Goal: Task Accomplishment & Management: Manage account settings

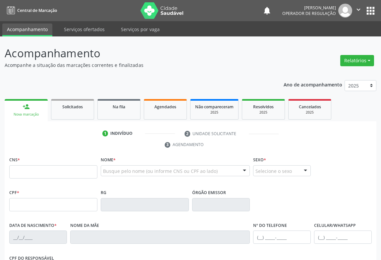
click at [14, 171] on input "text" at bounding box center [53, 171] width 88 height 13
type input "708 2076 2610 8440"
type input "16668143346"
type input "[DATE]"
type input "[PHONE_NUMBER]"
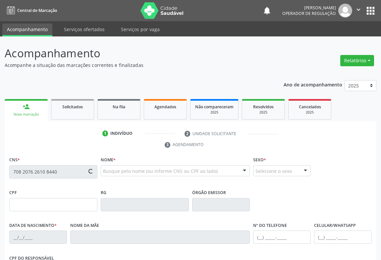
type input "[PHONE_NUMBER]"
type input "054.267.505-64"
type input "S/N"
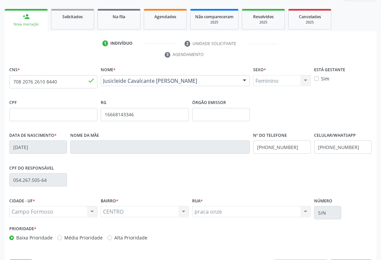
scroll to position [110, 0]
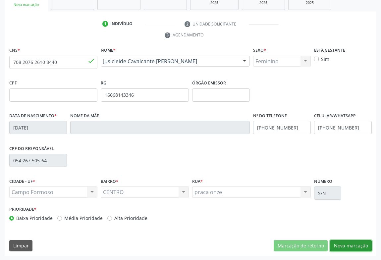
click at [353, 243] on button "Nova marcação" at bounding box center [351, 245] width 42 height 11
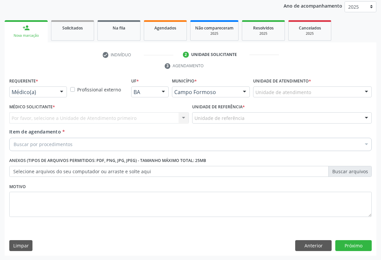
drag, startPoint x: 40, startPoint y: 93, endPoint x: 40, endPoint y: 102, distance: 8.6
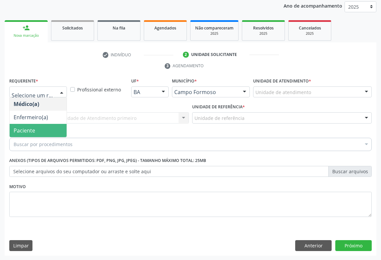
click at [38, 127] on span "Paciente" at bounding box center [38, 130] width 57 height 13
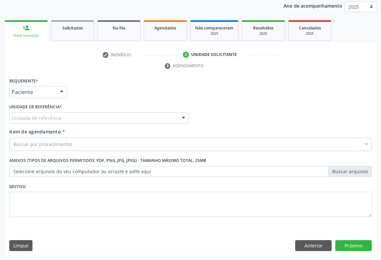
click at [45, 122] on div "Unidade de referência" at bounding box center [98, 117] width 179 height 11
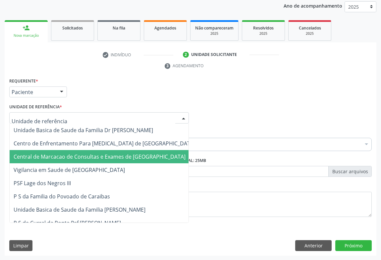
click at [45, 157] on span "Central de Marcacao de Consultas e Exames de [GEOGRAPHIC_DATA]" at bounding box center [100, 156] width 172 height 7
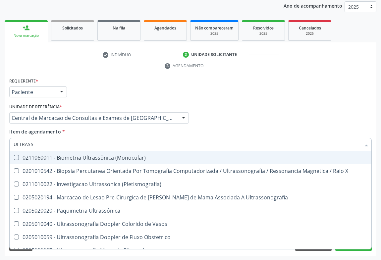
type input "ULTRASSO"
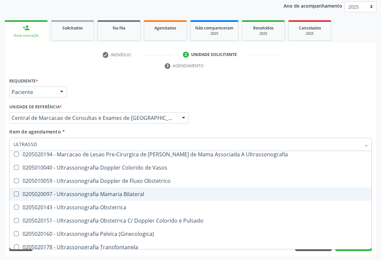
scroll to position [90, 0]
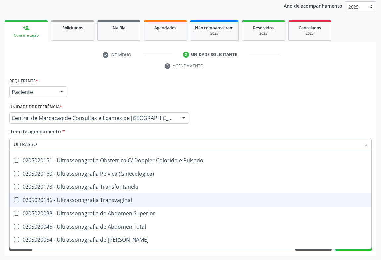
click at [126, 199] on div "0205020186 - Ultrassonografia Transvaginal" at bounding box center [191, 199] width 354 height 5
checkbox Transvaginal "true"
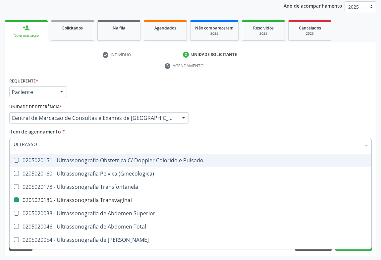
click at [268, 118] on div "Médico Solicitante Por favor, selecione a Unidade de Atendimento primeiro Nenhu…" at bounding box center [190, 115] width 365 height 26
checkbox \(Pletismografia\) "true"
checkbox Transvaginal "false"
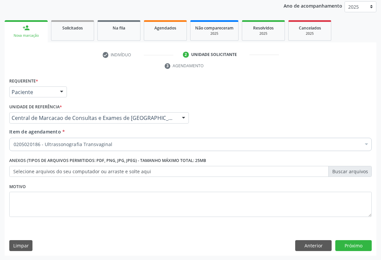
scroll to position [0, 0]
click at [352, 243] on button "Próximo" at bounding box center [353, 245] width 36 height 11
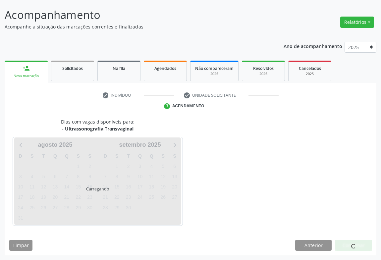
scroll to position [38, 0]
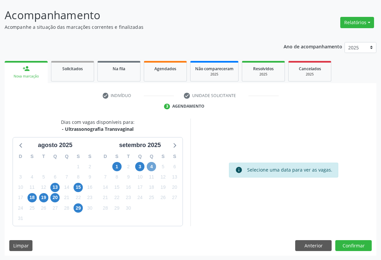
click at [150, 167] on span "4" at bounding box center [151, 166] width 9 height 9
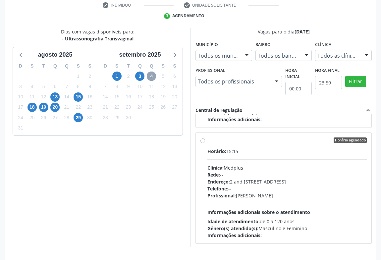
scroll to position [149, 0]
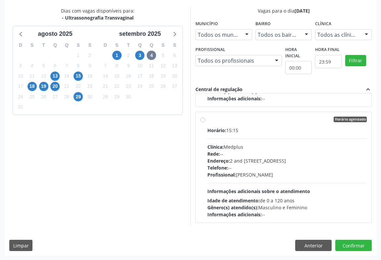
click at [274, 181] on div "Horário: 15:15 Clínica: Medplus Rede: -- Endereço: 2 and [STREET_ADDRESS] Telef…" at bounding box center [286, 172] width 159 height 91
click at [205, 122] on input "Horário agendado Horário: 15:15 Clínica: Medplus Rede: -- Endereço: 2 and [STRE…" at bounding box center [202, 120] width 5 height 6
radio input "true"
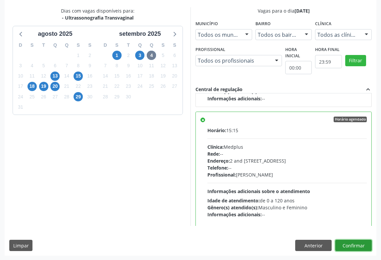
click at [347, 243] on button "Confirmar" at bounding box center [353, 245] width 36 height 11
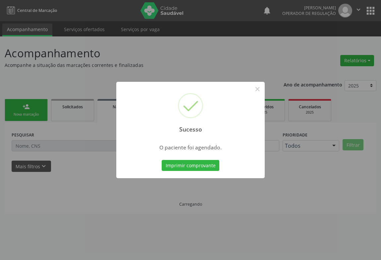
scroll to position [0, 0]
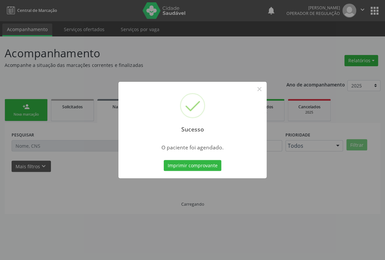
click at [164, 160] on button "Imprimir comprovante" at bounding box center [193, 165] width 58 height 11
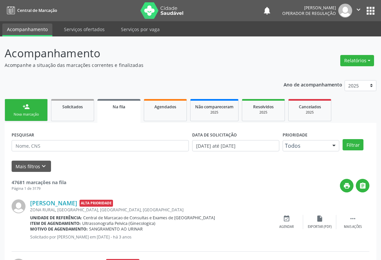
click at [24, 103] on div "person_add" at bounding box center [26, 106] width 7 height 7
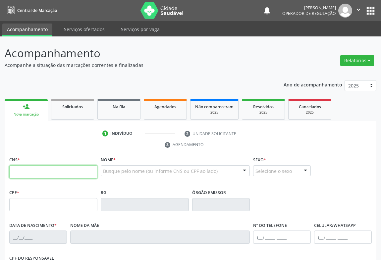
click at [35, 172] on input "text" at bounding box center [53, 171] width 88 height 13
type input "700 4017 0686 4850"
type input "2131791305"
type input "[DATE]"
type input "[PHONE_NUMBER]"
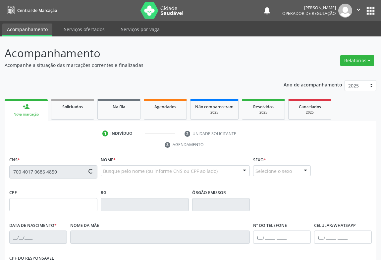
type input "[PHONE_NUMBER]"
type input "864.091.615-22"
type input "S/N"
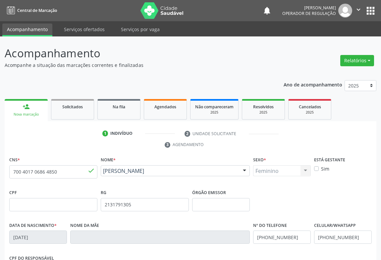
scroll to position [110, 0]
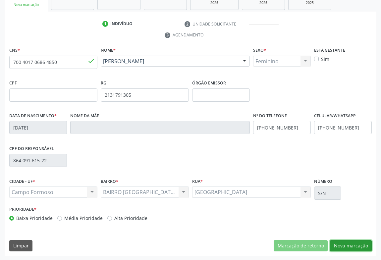
click at [359, 244] on button "Nova marcação" at bounding box center [351, 245] width 42 height 11
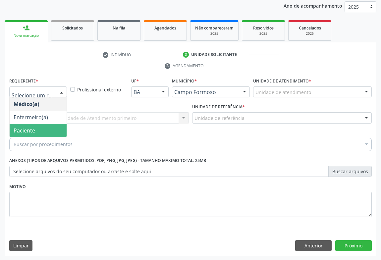
click at [36, 130] on span "Paciente" at bounding box center [38, 130] width 57 height 13
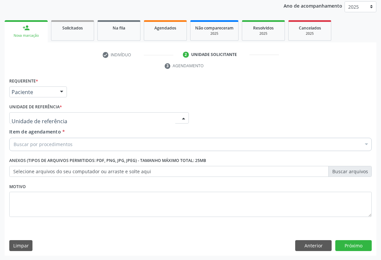
click at [65, 119] on div at bounding box center [98, 117] width 179 height 11
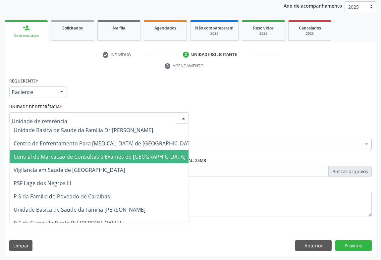
click at [65, 153] on span "Central de Marcacao de Consultas e Exames de [GEOGRAPHIC_DATA]" at bounding box center [100, 156] width 172 height 7
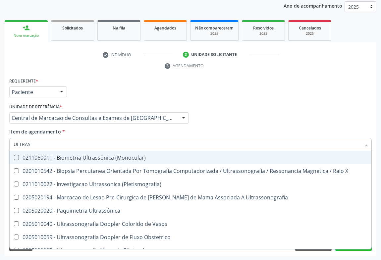
type input "ULTRASS"
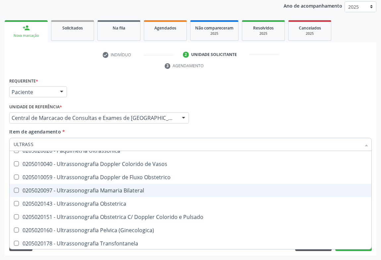
scroll to position [120, 0]
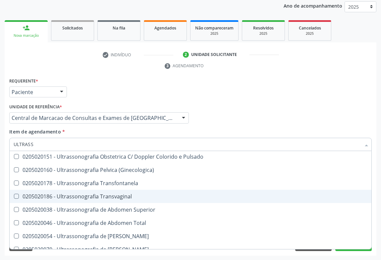
click at [145, 198] on div "0205020186 - Ultrassonografia Transvaginal" at bounding box center [191, 196] width 354 height 5
checkbox Transvaginal "true"
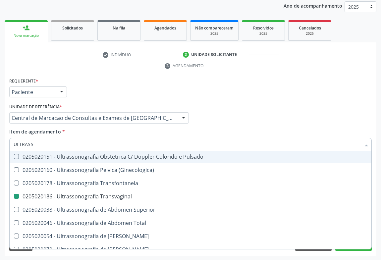
click at [270, 121] on div "Médico Solicitante Por favor, selecione a Unidade de Atendimento primeiro Nenhu…" at bounding box center [190, 115] width 365 height 26
checkbox X "true"
checkbox Transvaginal "false"
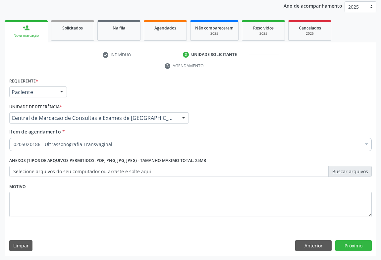
scroll to position [0, 0]
click at [353, 241] on button "Próximo" at bounding box center [353, 245] width 36 height 11
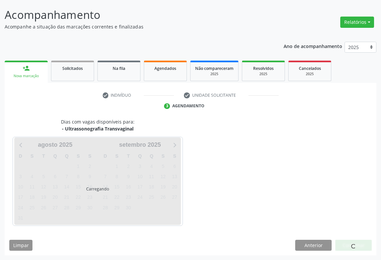
scroll to position [38, 0]
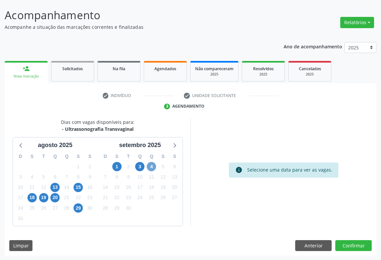
click at [151, 166] on span "4" at bounding box center [151, 166] width 9 height 9
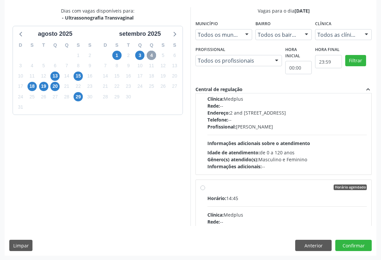
scroll to position [1147, 0]
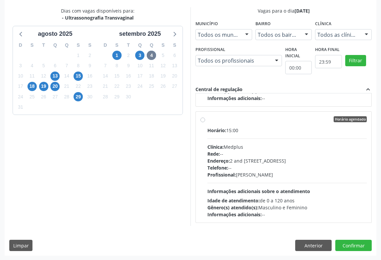
click at [260, 165] on div "Telefone: --" at bounding box center [286, 167] width 159 height 7
click at [205, 122] on input "Horário agendado Horário: 15:00 Clínica: Medplus Rede: -- Endereço: 2 and [STRE…" at bounding box center [202, 119] width 5 height 6
radio input "true"
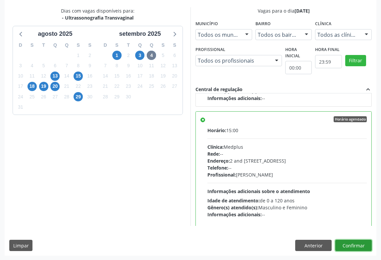
click at [343, 244] on button "Confirmar" at bounding box center [353, 245] width 36 height 11
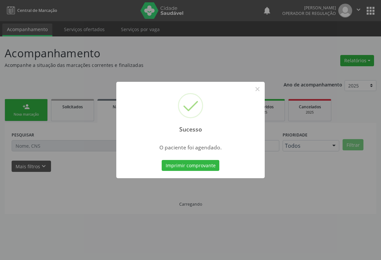
scroll to position [0, 0]
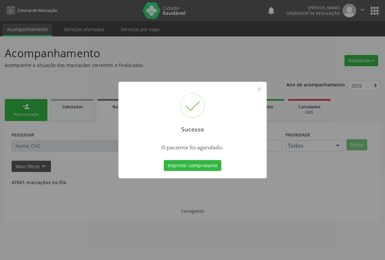
click at [164, 160] on button "Imprimir comprovante" at bounding box center [193, 165] width 58 height 11
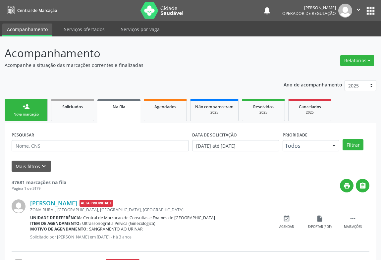
click at [28, 107] on div "person_add" at bounding box center [26, 106] width 7 height 7
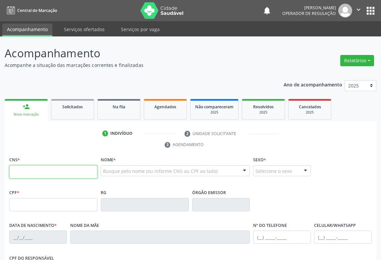
click at [66, 168] on input "text" at bounding box center [53, 171] width 88 height 13
type input "705 4014 5525 0998"
type input "2160561878"
type input "[DATE]"
type input "[PHONE_NUMBER]"
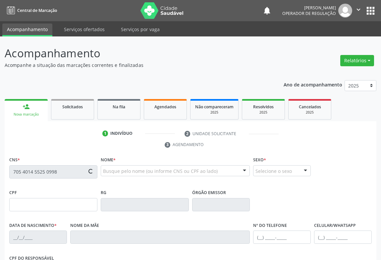
type input "[PHONE_NUMBER]"
type input "863.192.915-83"
type input "S/N"
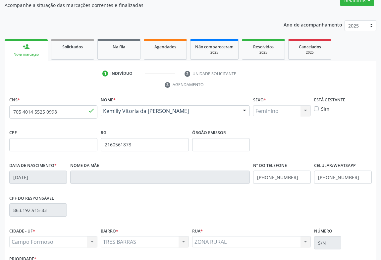
scroll to position [110, 0]
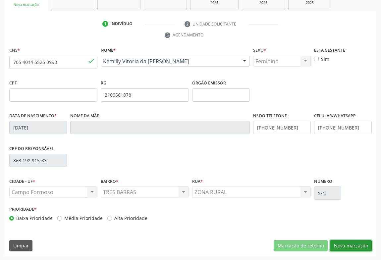
click at [349, 241] on button "Nova marcação" at bounding box center [351, 245] width 42 height 11
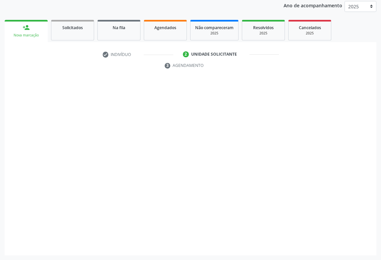
scroll to position [79, 0]
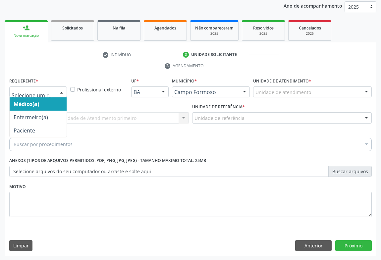
click at [62, 93] on div at bounding box center [62, 92] width 10 height 11
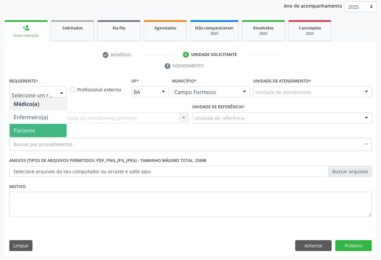
click at [19, 133] on span "Paciente" at bounding box center [25, 130] width 22 height 7
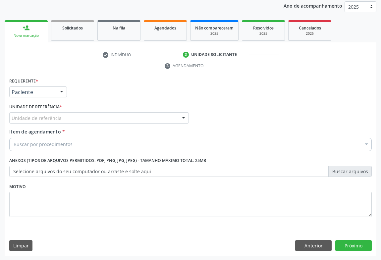
click at [76, 116] on div "Unidade de referência" at bounding box center [98, 117] width 179 height 11
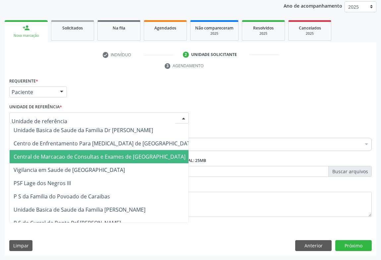
click at [71, 153] on span "Central de Marcacao de Consultas e Exames de [GEOGRAPHIC_DATA]" at bounding box center [100, 156] width 172 height 7
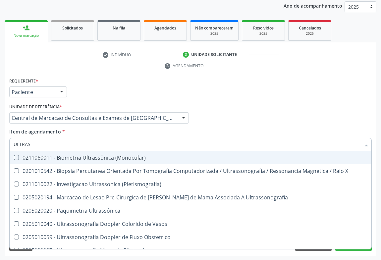
type input "ULTRASS"
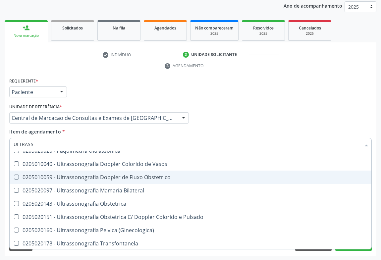
scroll to position [90, 0]
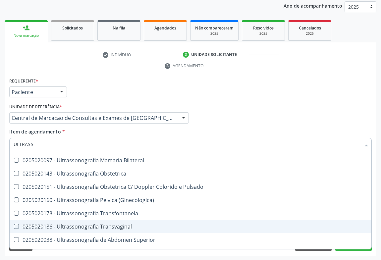
click at [136, 222] on span "0205020186 - Ultrassonografia Transvaginal" at bounding box center [190, 226] width 361 height 13
checkbox Transvaginal "true"
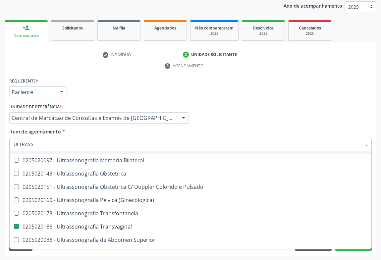
click at [252, 123] on div "Médico Solicitante Por favor, selecione a Unidade de Atendimento primeiro Nenhu…" at bounding box center [190, 115] width 365 height 26
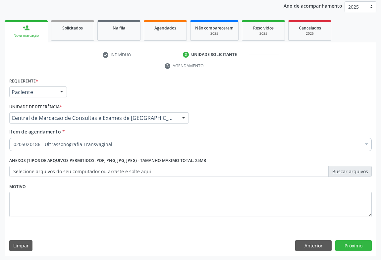
scroll to position [0, 0]
click at [344, 244] on button "Próximo" at bounding box center [353, 245] width 36 height 11
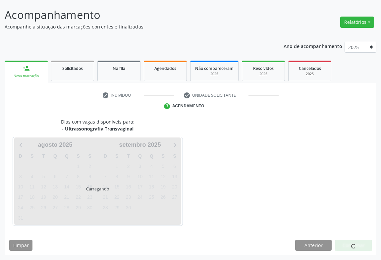
scroll to position [38, 0]
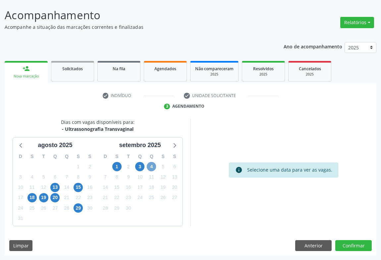
click at [154, 167] on span "4" at bounding box center [151, 166] width 9 height 9
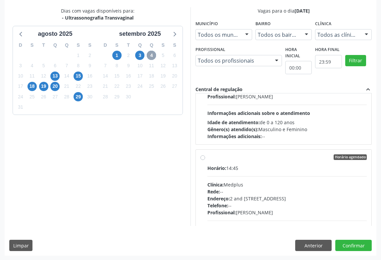
scroll to position [1031, 0]
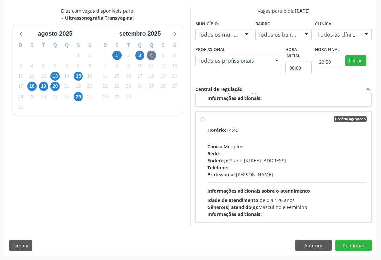
click at [264, 172] on div "Profissional: [PERSON_NAME]" at bounding box center [286, 174] width 159 height 7
click at [205, 122] on input "Horário agendado Horário: 14:45 Clínica: Medplus Rede: -- Endereço: 2 and [STRE…" at bounding box center [202, 119] width 5 height 6
radio input "true"
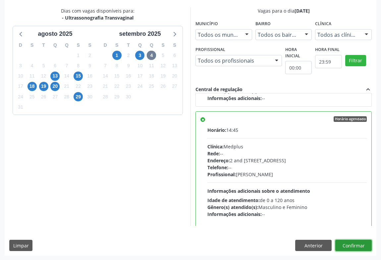
click at [345, 244] on button "Confirmar" at bounding box center [353, 245] width 36 height 11
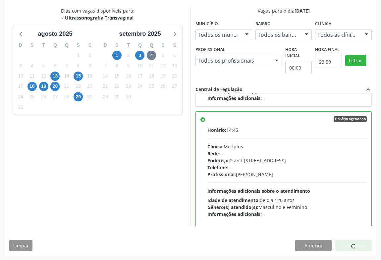
scroll to position [0, 0]
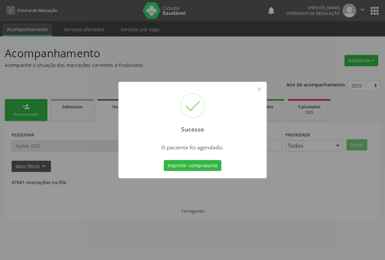
click at [164, 160] on button "Imprimir comprovante" at bounding box center [193, 165] width 58 height 11
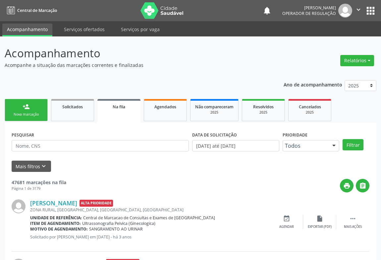
click at [31, 105] on link "person_add Nova marcação" at bounding box center [26, 110] width 43 height 22
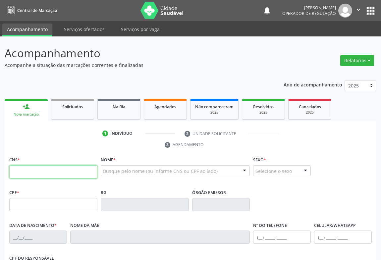
click at [44, 172] on input "text" at bounding box center [53, 171] width 88 height 13
type input "700 0092 3386 3500"
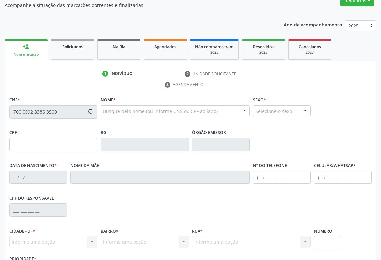
type input "007258492"
type input "[DATE]"
type input "S/N"
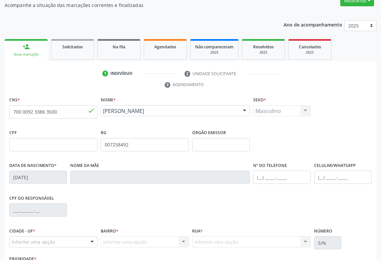
scroll to position [110, 0]
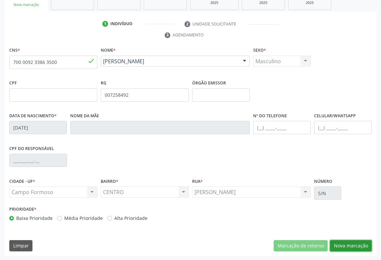
click at [358, 243] on button "Nova marcação" at bounding box center [351, 245] width 42 height 11
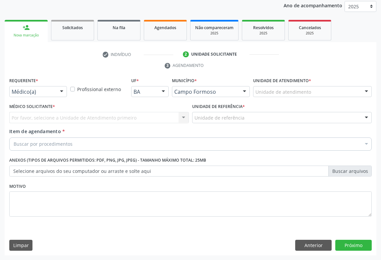
scroll to position [79, 0]
click at [54, 92] on div "Médico(a)" at bounding box center [38, 91] width 58 height 11
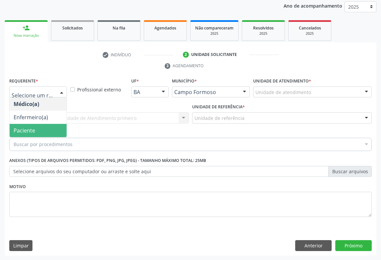
click at [40, 125] on span "Paciente" at bounding box center [38, 130] width 57 height 13
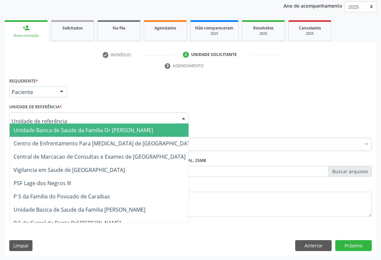
click at [66, 117] on div at bounding box center [98, 117] width 179 height 11
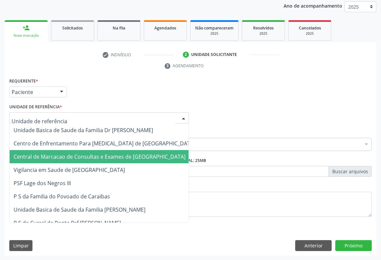
click at [64, 156] on span "Central de Marcacao de Consultas e Exames de [GEOGRAPHIC_DATA]" at bounding box center [100, 156] width 172 height 7
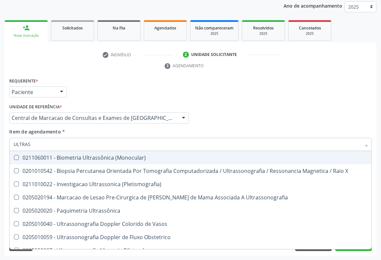
type input "ULTRASS"
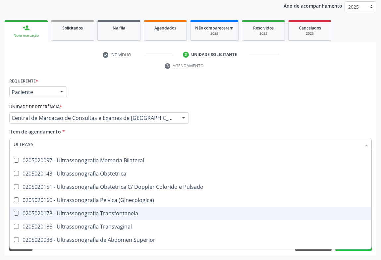
scroll to position [120, 0]
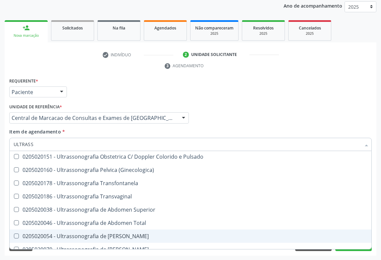
click at [127, 233] on div "0205020054 - Ultrassonografia de [PERSON_NAME]" at bounding box center [191, 235] width 354 height 5
checkbox Urinario "true"
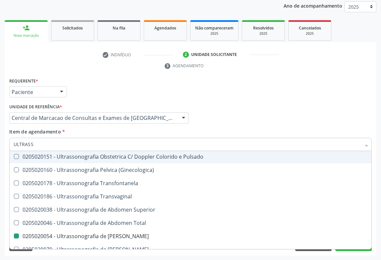
click at [232, 128] on div "Item de agendamento * ULTRASS Desfazer seleção 0211060011 - Biometria Ultrassôn…" at bounding box center [190, 138] width 362 height 21
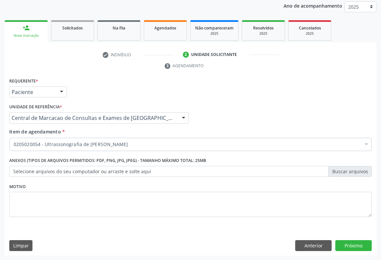
scroll to position [0, 0]
click at [360, 245] on button "Próximo" at bounding box center [353, 245] width 36 height 11
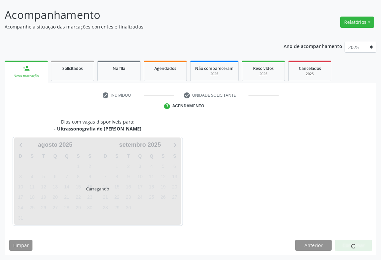
scroll to position [38, 0]
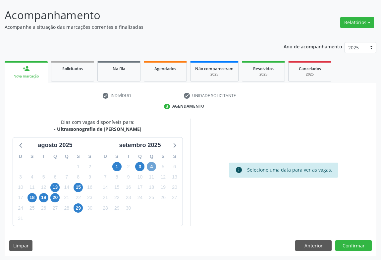
click at [153, 167] on span "4" at bounding box center [151, 166] width 9 height 9
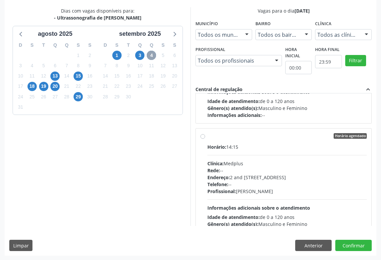
scroll to position [915, 0]
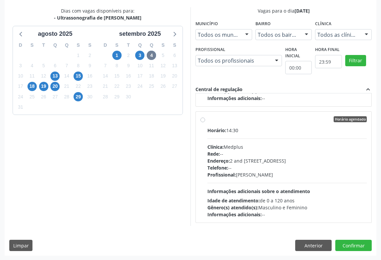
click at [314, 176] on div "Profissional: [PERSON_NAME]" at bounding box center [286, 174] width 159 height 7
click at [205, 122] on input "Horário agendado Horário: 14:30 Clínica: Medplus Rede: -- Endereço: 2 and [STRE…" at bounding box center [202, 119] width 5 height 6
radio input "true"
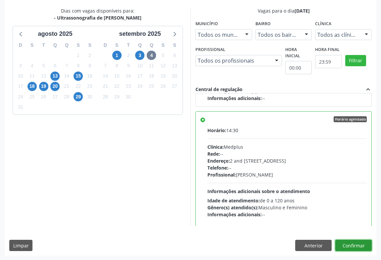
click at [347, 243] on button "Confirmar" at bounding box center [353, 245] width 36 height 11
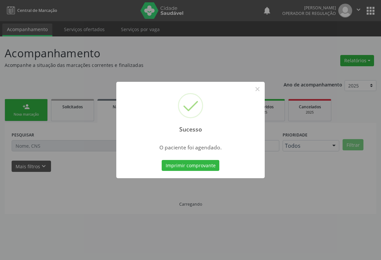
scroll to position [0, 0]
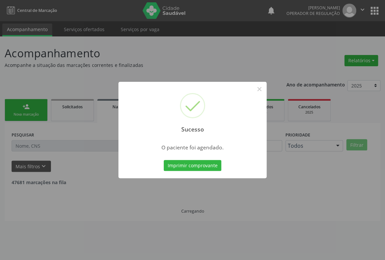
click at [164, 160] on button "Imprimir comprovante" at bounding box center [193, 165] width 58 height 11
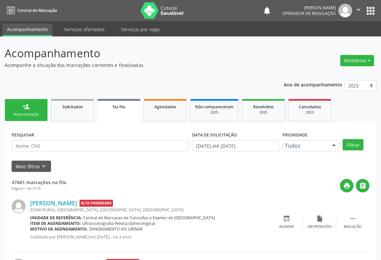
click at [26, 105] on div "person_add" at bounding box center [26, 106] width 7 height 7
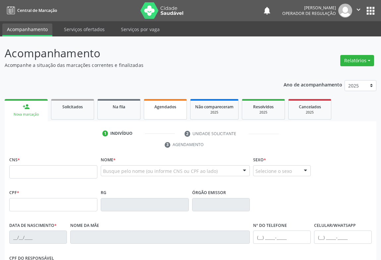
click at [167, 108] on span "Agendados" at bounding box center [165, 107] width 22 height 6
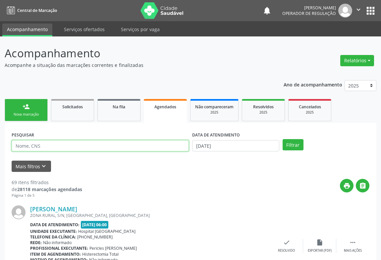
click at [68, 146] on input "text" at bounding box center [100, 145] width 177 height 11
click at [37, 147] on input "text" at bounding box center [100, 145] width 177 height 11
paste input "700 0092 3386 3500"
type input "700 0092 3386 3500"
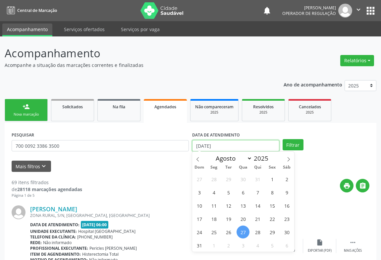
click at [255, 147] on input "[DATE]" at bounding box center [235, 145] width 87 height 11
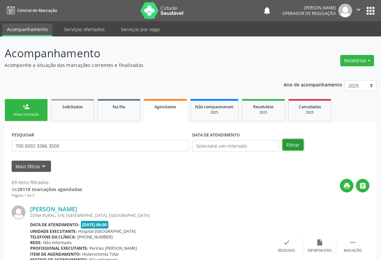
click at [292, 143] on button "Filtrar" at bounding box center [292, 144] width 21 height 11
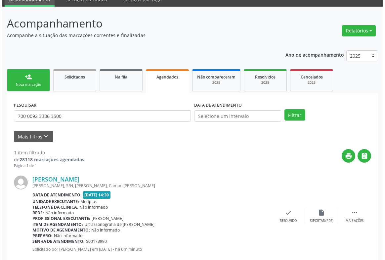
scroll to position [45, 0]
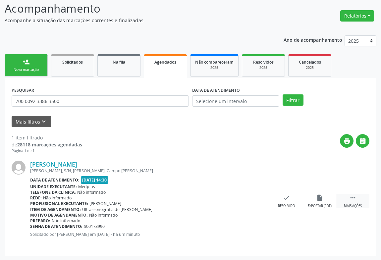
click at [355, 195] on icon "" at bounding box center [352, 197] width 7 height 7
click at [252, 199] on icon "cancel" at bounding box center [253, 197] width 7 height 7
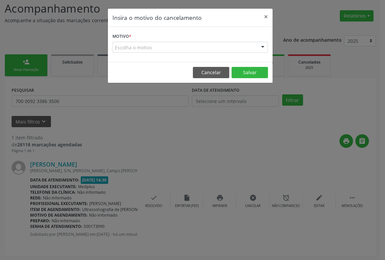
drag, startPoint x: 251, startPoint y: 44, endPoint x: 251, endPoint y: 48, distance: 3.7
click at [251, 44] on div "Escolha o motivo" at bounding box center [191, 47] width 156 height 11
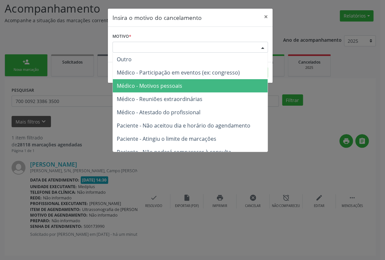
click at [232, 81] on span "Médico - Motivos pessoais" at bounding box center [190, 85] width 155 height 13
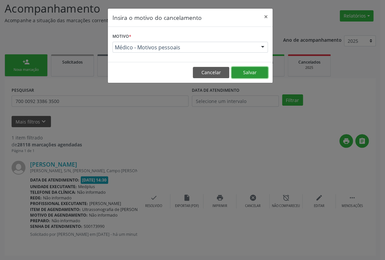
click at [263, 70] on button "Salvar" at bounding box center [250, 72] width 36 height 11
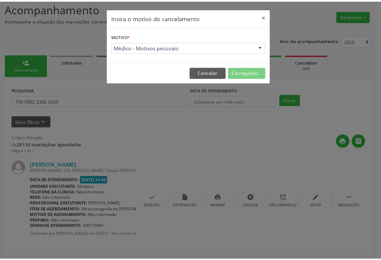
scroll to position [0, 0]
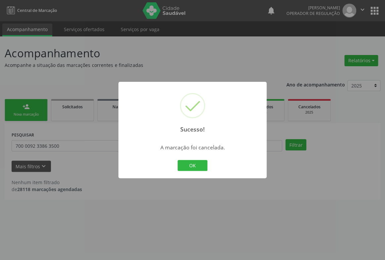
click at [17, 112] on div "Sucesso! × A marcação foi cancelada. OK Cancel" at bounding box center [192, 130] width 385 height 260
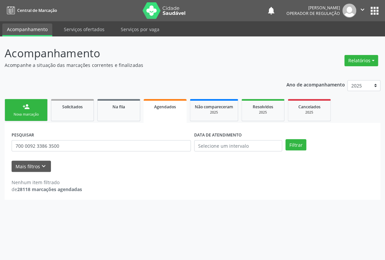
click at [20, 106] on link "person_add Nova marcação" at bounding box center [26, 110] width 43 height 22
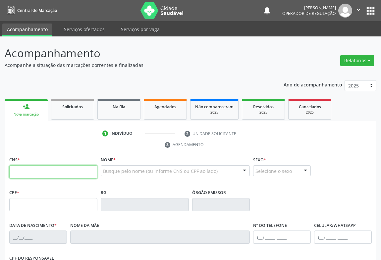
click at [48, 171] on input "text" at bounding box center [53, 171] width 88 height 13
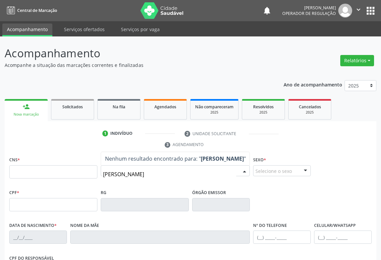
type input "[PERSON_NAME]"
click at [357, 9] on icon "" at bounding box center [358, 9] width 7 height 7
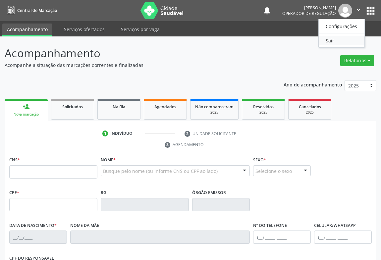
click at [340, 40] on link "Sair" at bounding box center [341, 40] width 46 height 9
